Goal: Task Accomplishment & Management: Manage account settings

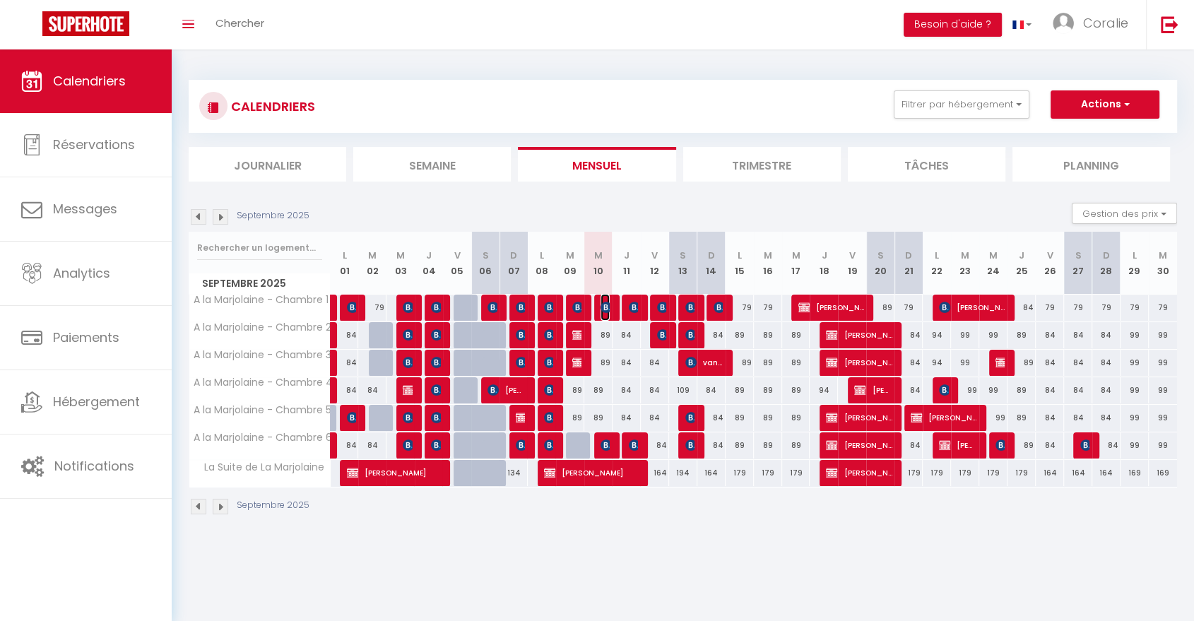
click at [605, 302] on img at bounding box center [605, 307] width 11 height 11
select select "OK"
select select "0"
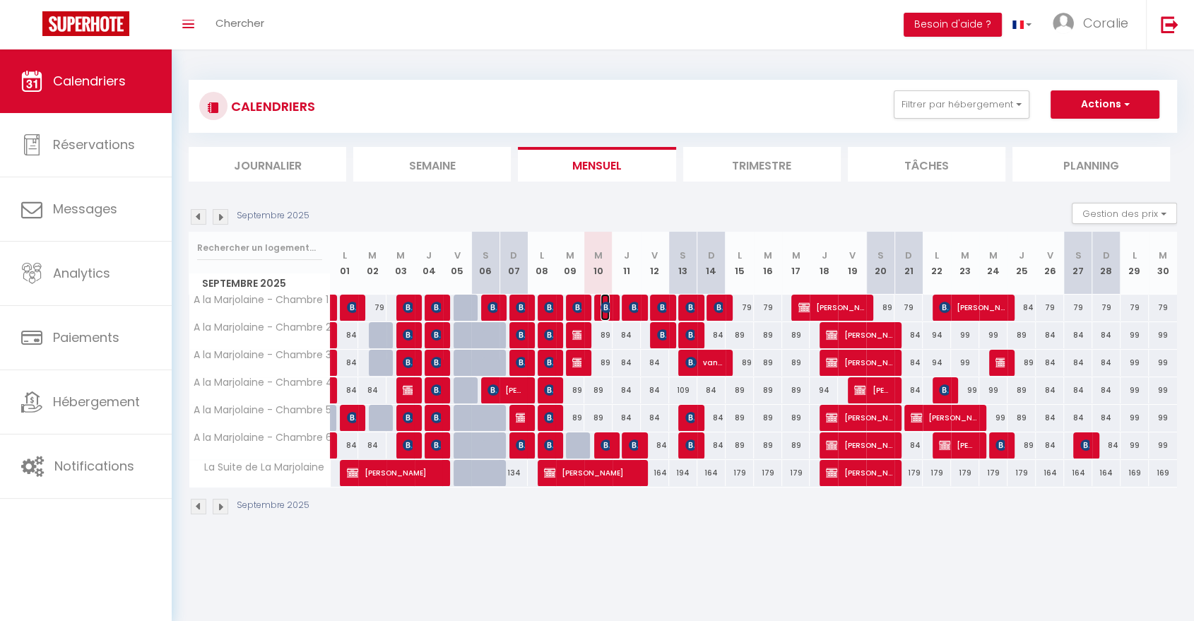
select select "1"
select select
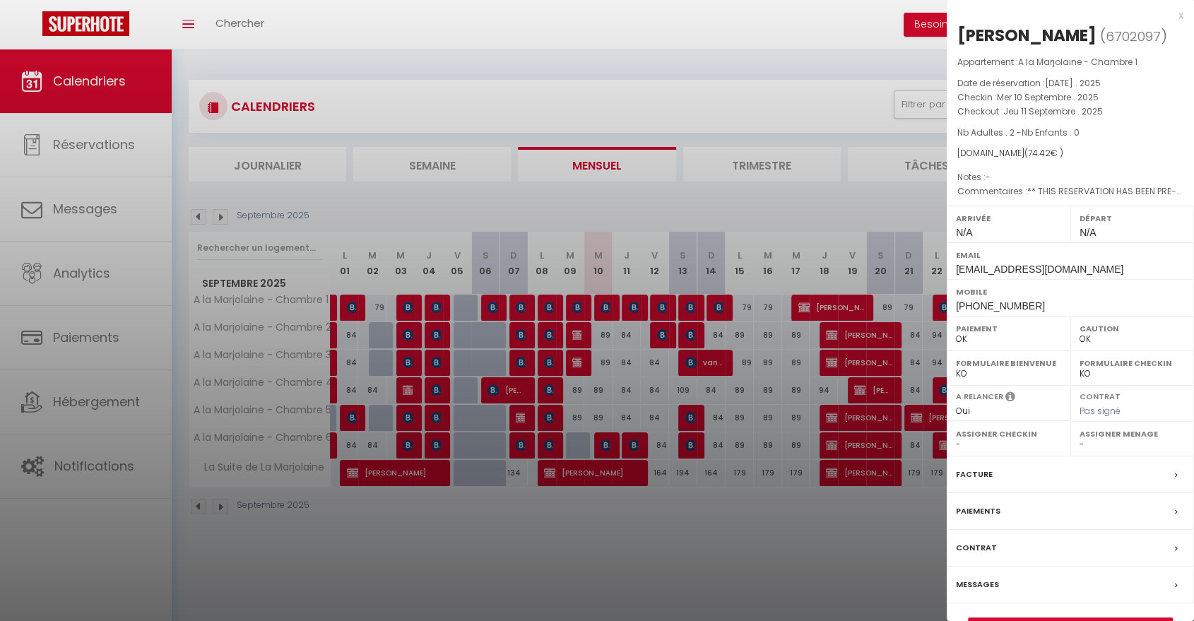
click at [605, 302] on div at bounding box center [597, 310] width 1194 height 621
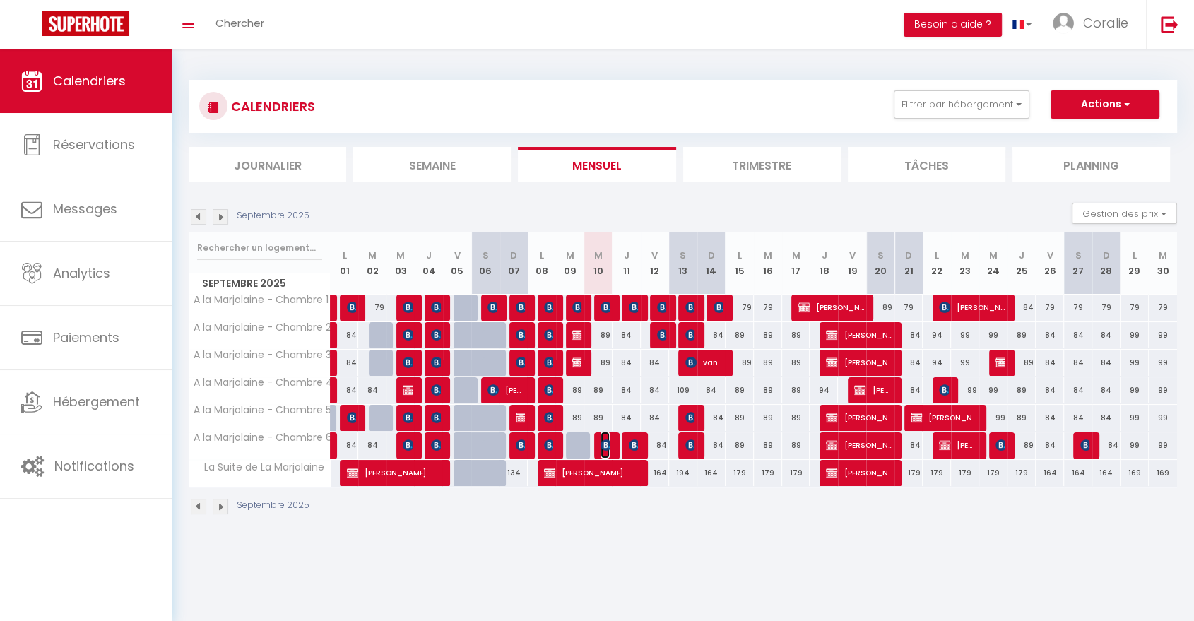
click at [605, 442] on img at bounding box center [605, 444] width 11 height 11
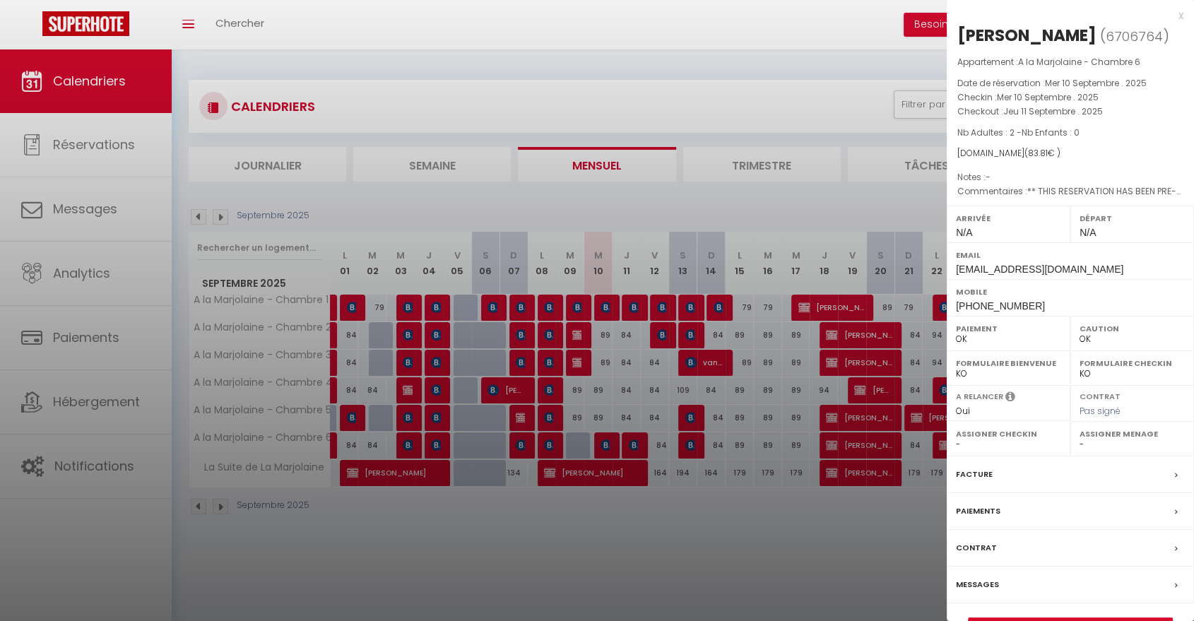
click at [605, 409] on div at bounding box center [597, 310] width 1194 height 621
